Goal: Navigation & Orientation: Find specific page/section

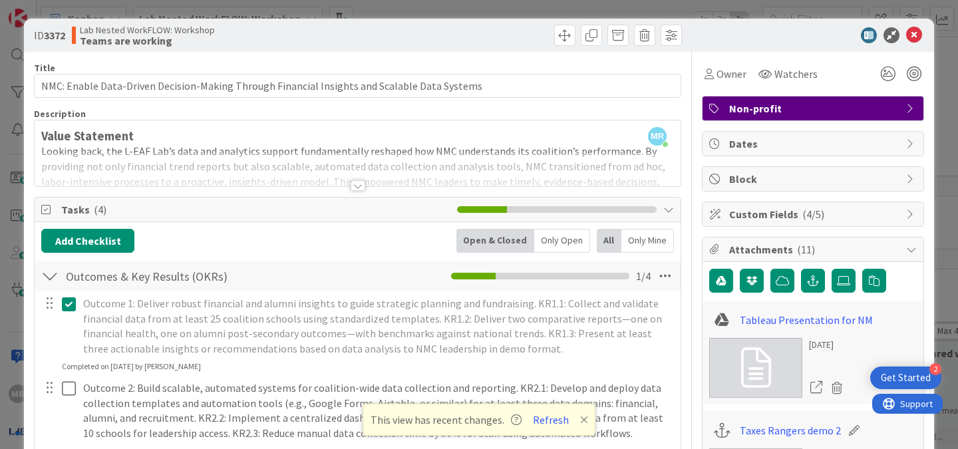
click at [358, 187] on div at bounding box center [357, 185] width 15 height 11
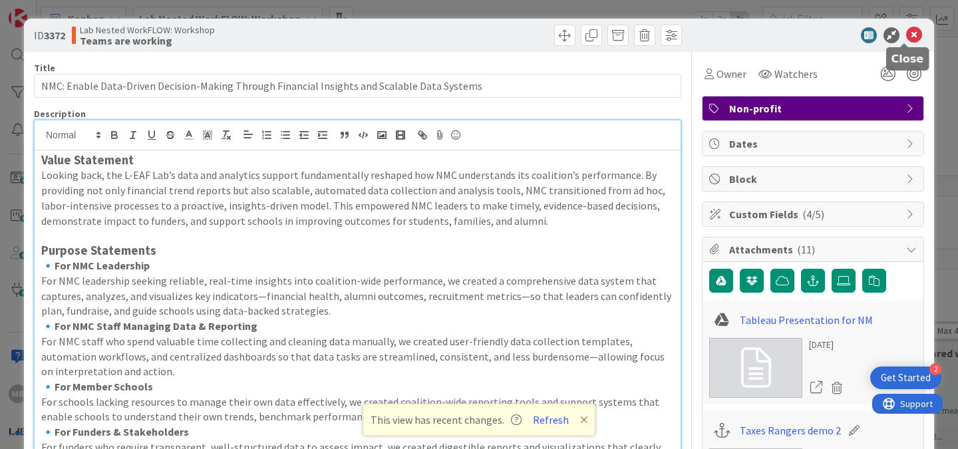
click at [906, 31] on icon at bounding box center [914, 35] width 16 height 16
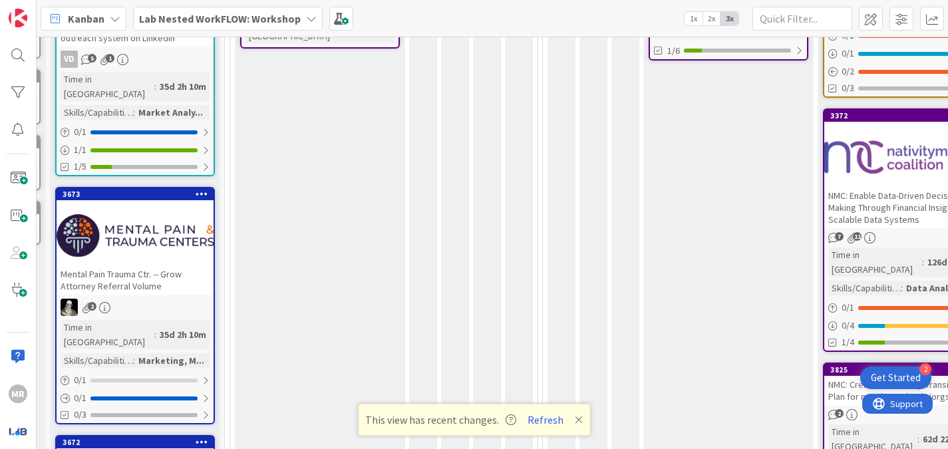
scroll to position [345, 0]
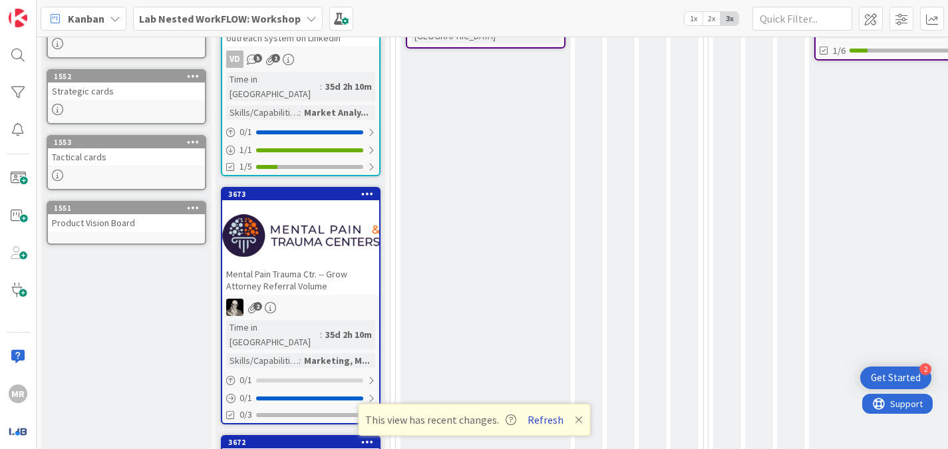
click at [551, 420] on button "Refresh" at bounding box center [545, 419] width 45 height 17
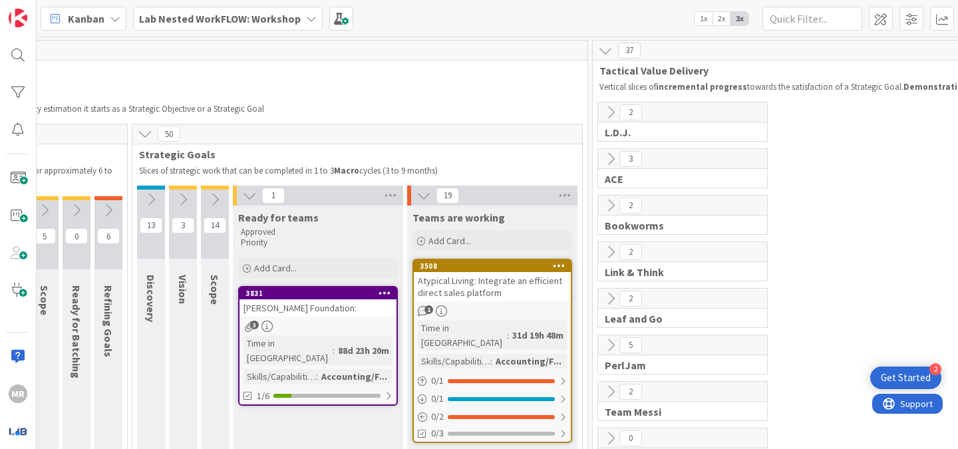
scroll to position [0, 618]
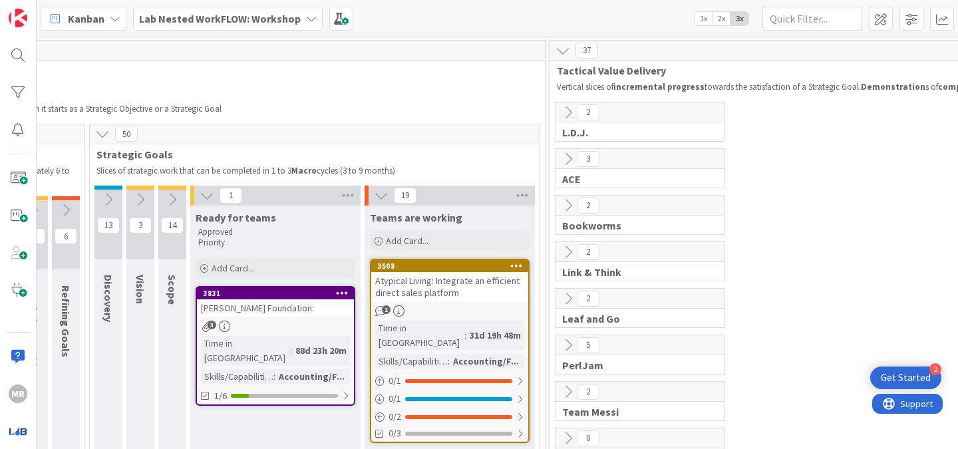
click at [382, 312] on icon "1" at bounding box center [380, 310] width 11 height 11
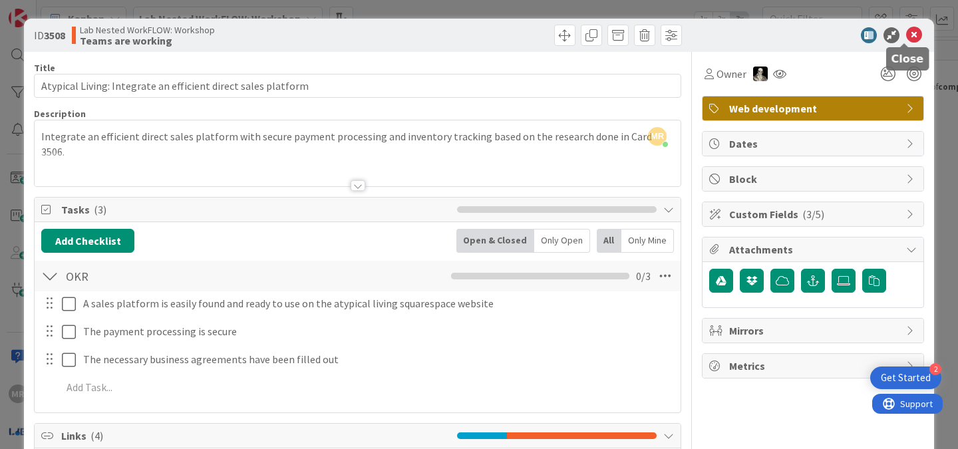
click at [906, 33] on icon at bounding box center [914, 35] width 16 height 16
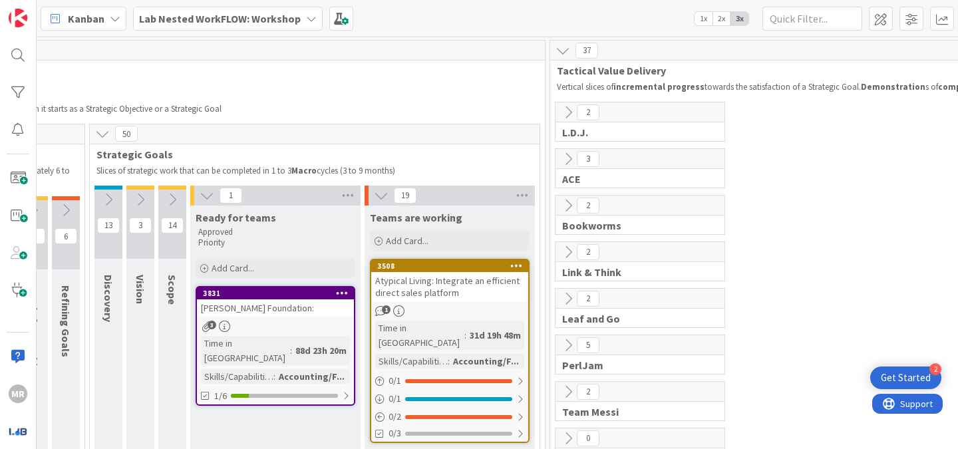
click at [209, 327] on span "3" at bounding box center [211, 325] width 9 height 9
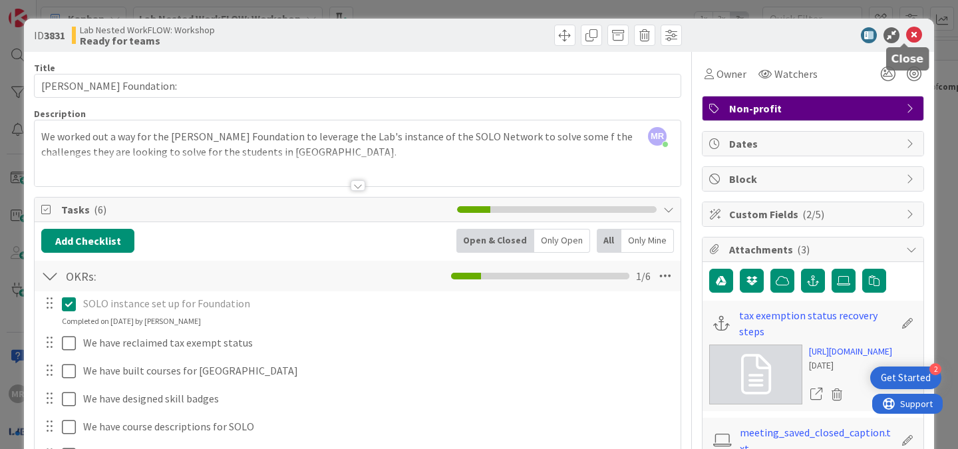
click at [906, 31] on icon at bounding box center [914, 35] width 16 height 16
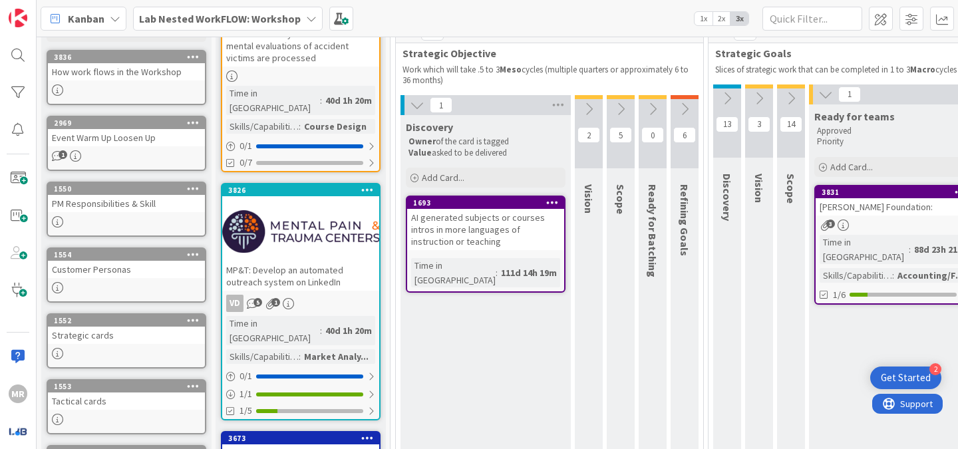
scroll to position [80, 0]
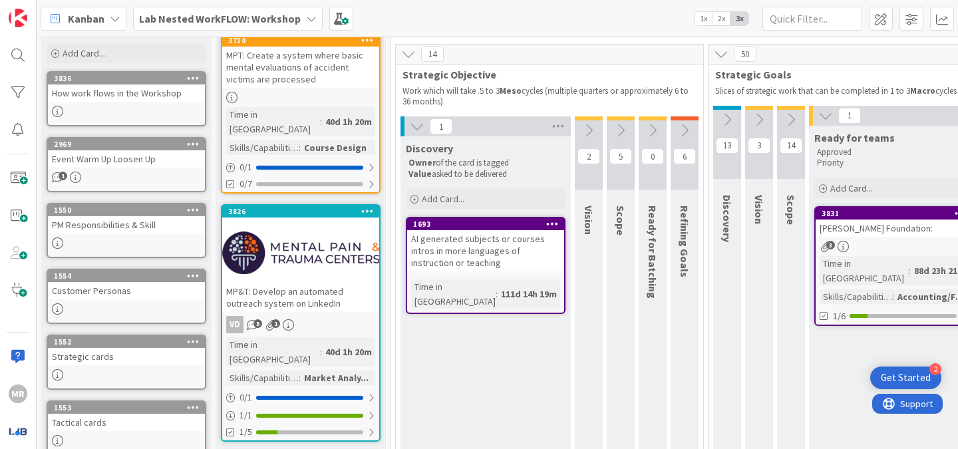
click at [679, 130] on icon at bounding box center [684, 130] width 15 height 15
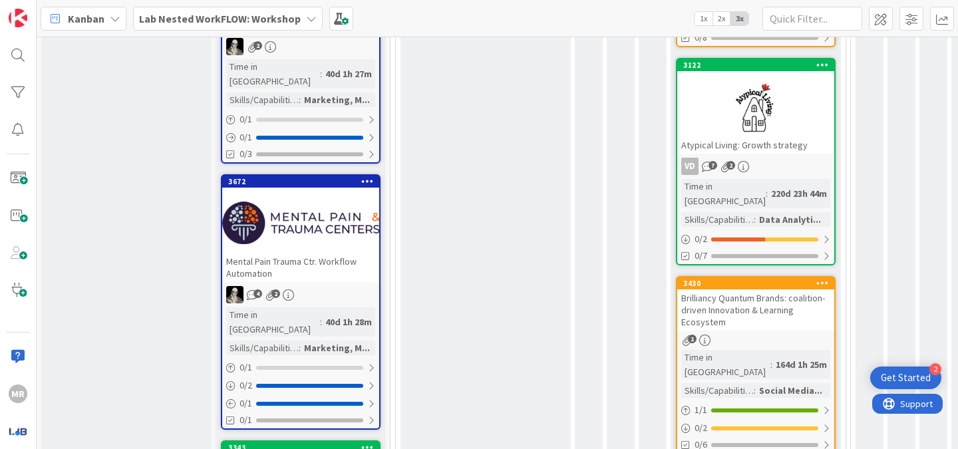
scroll to position [601, 0]
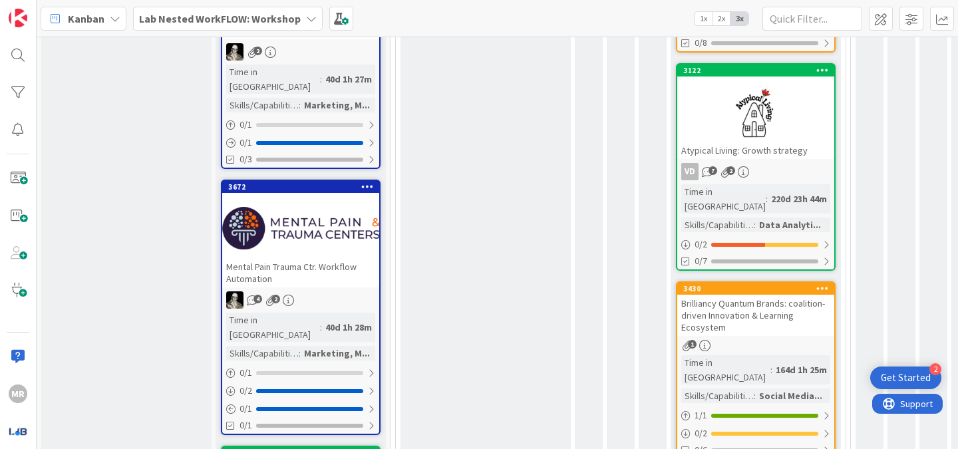
click at [710, 166] on span "7" at bounding box center [712, 170] width 9 height 9
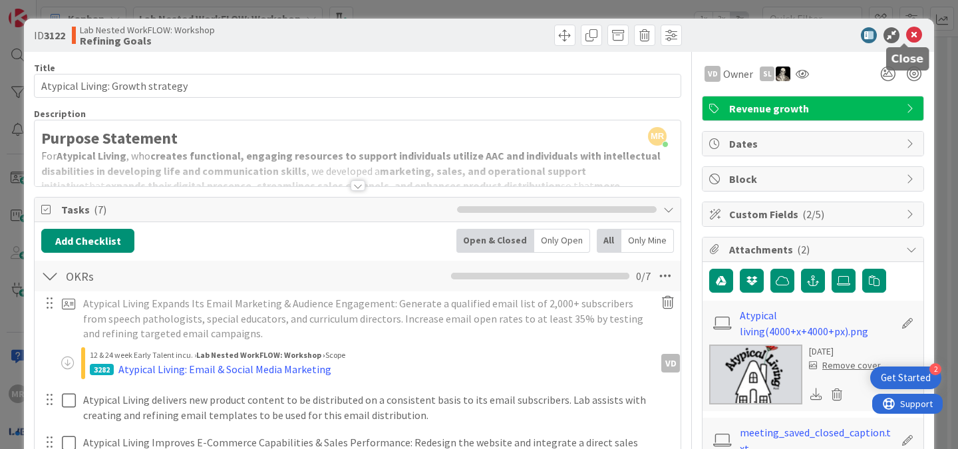
click at [906, 33] on icon at bounding box center [914, 35] width 16 height 16
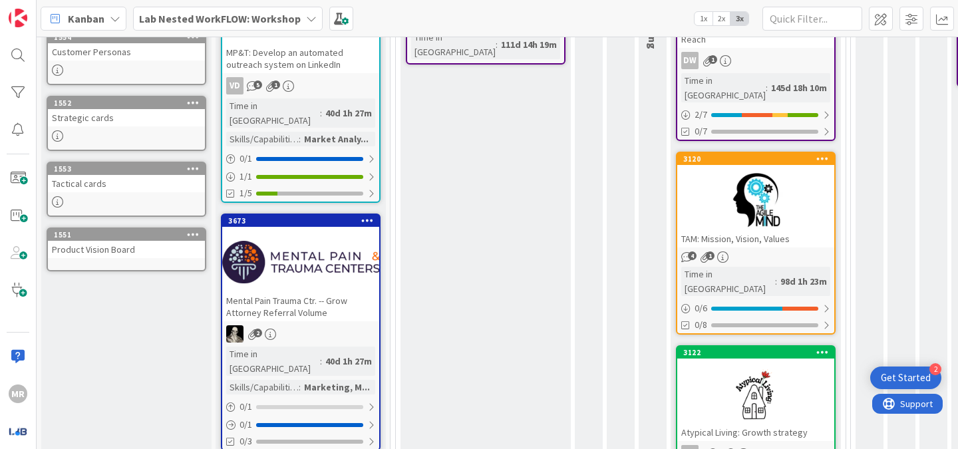
scroll to position [308, 0]
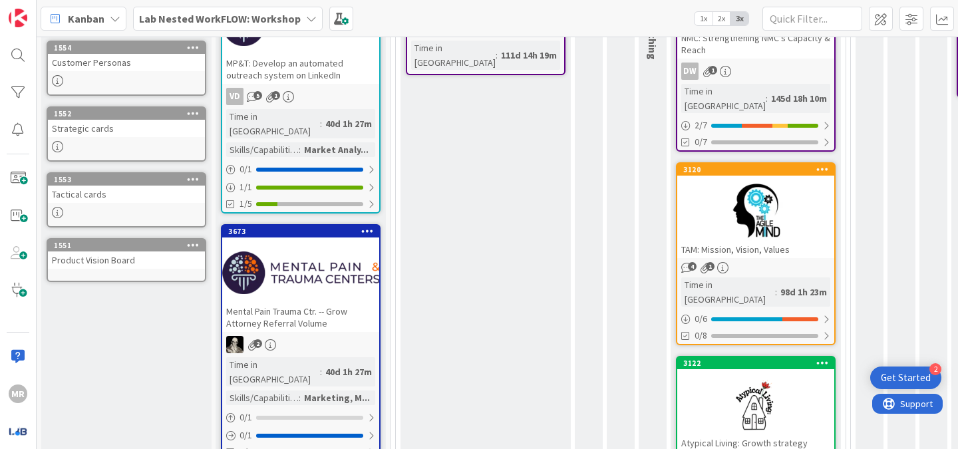
click at [722, 262] on icon at bounding box center [722, 267] width 11 height 11
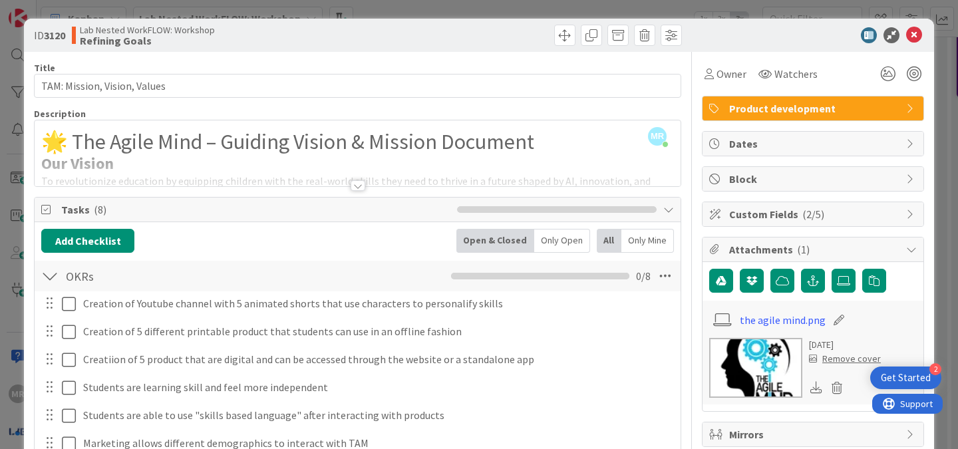
click at [350, 184] on div at bounding box center [357, 185] width 15 height 11
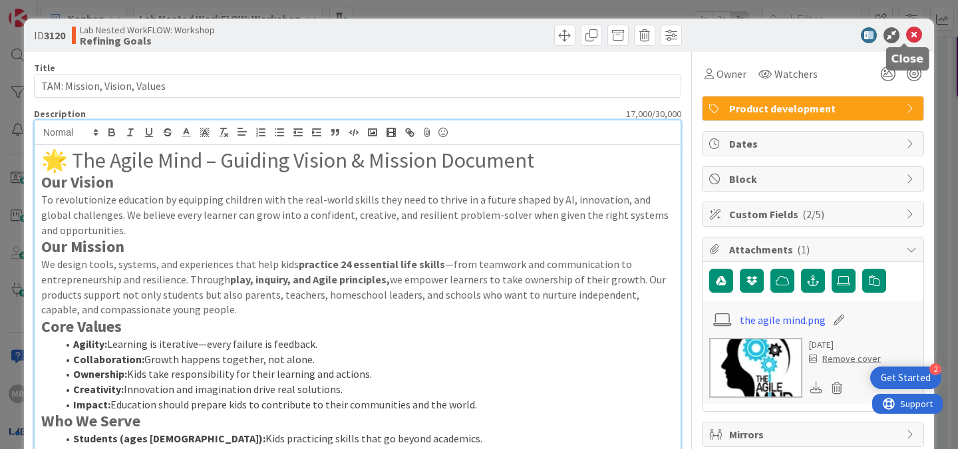
click at [906, 35] on icon at bounding box center [914, 35] width 16 height 16
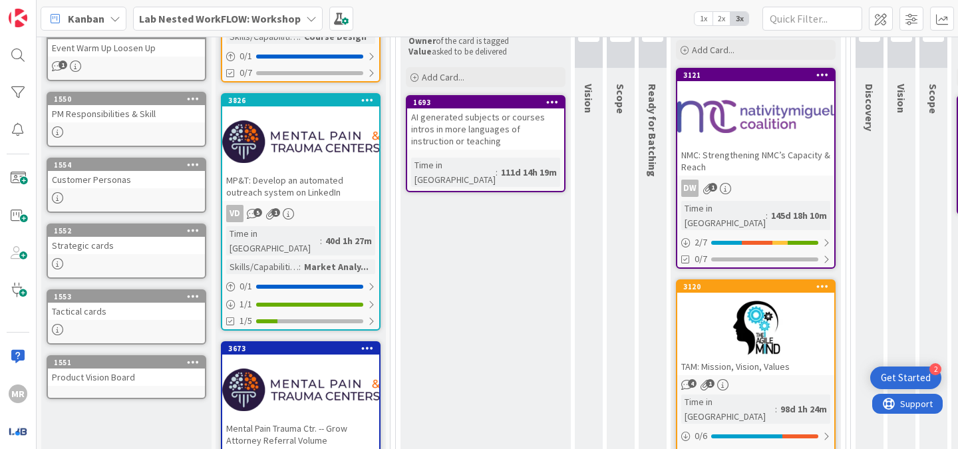
scroll to position [186, 0]
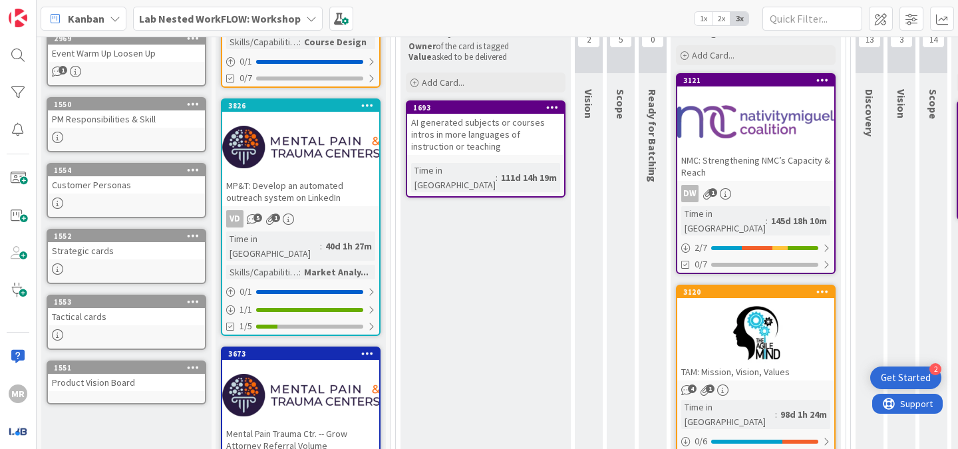
click at [724, 192] on icon at bounding box center [725, 193] width 11 height 11
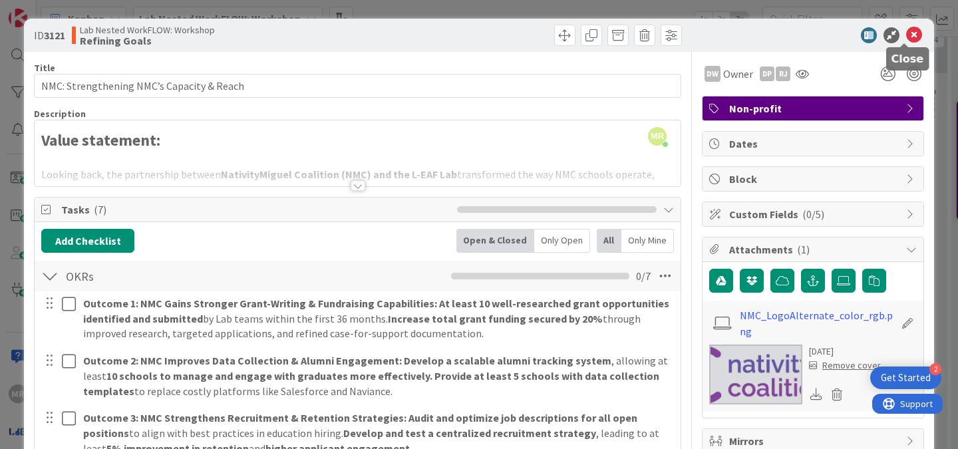
click at [906, 35] on icon at bounding box center [914, 35] width 16 height 16
